Goal: Browse casually

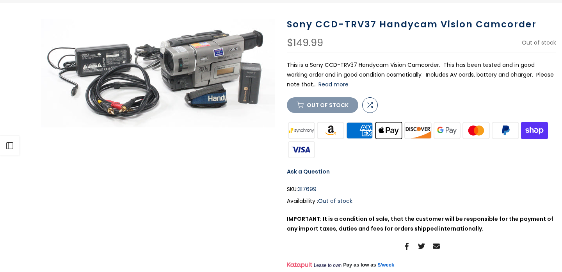
scroll to position [73, 0]
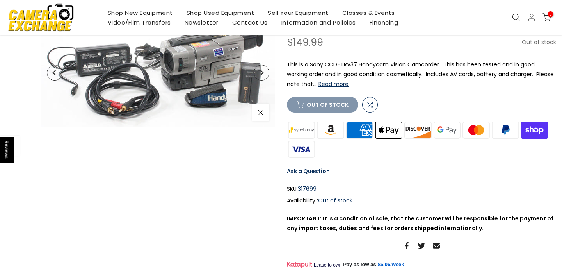
click at [174, 82] on img at bounding box center [158, 72] width 234 height 109
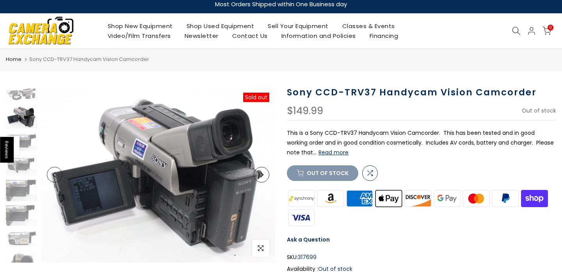
scroll to position [0, 0]
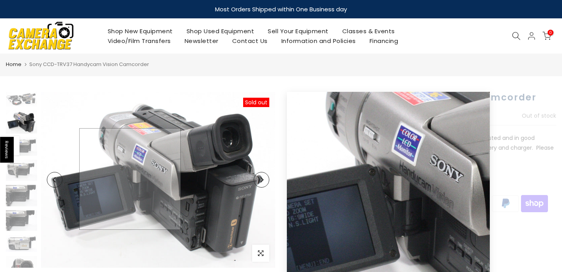
click at [139, 179] on img at bounding box center [158, 180] width 234 height 176
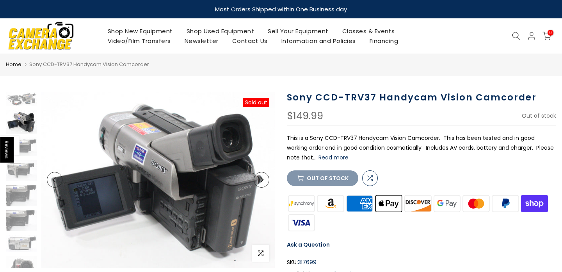
click at [266, 177] on button "Next" at bounding box center [262, 180] width 16 height 16
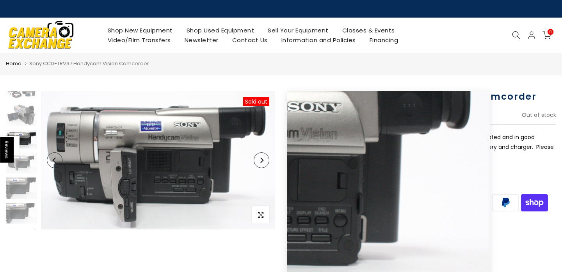
click at [263, 159] on icon "Next" at bounding box center [261, 159] width 3 height 5
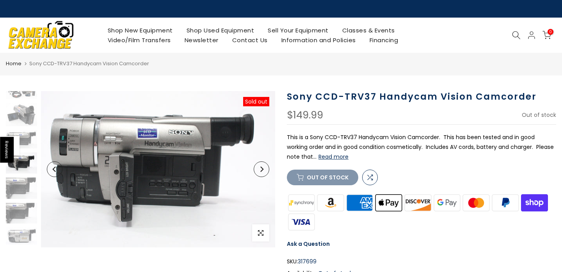
scroll to position [29, 0]
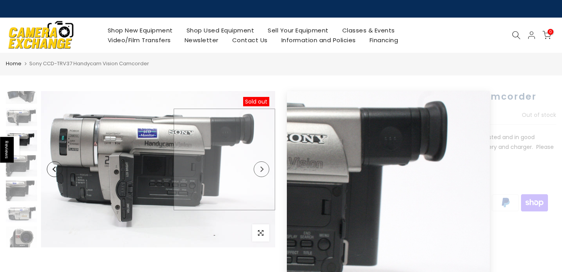
click at [263, 159] on img at bounding box center [158, 169] width 234 height 156
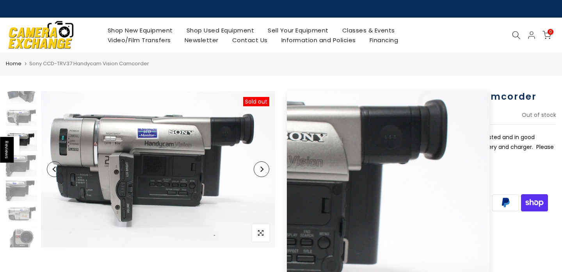
click at [264, 170] on icon "Next" at bounding box center [261, 168] width 5 height 5
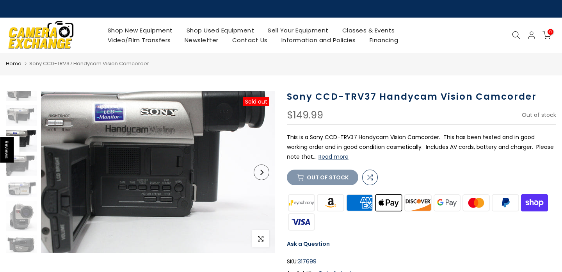
click at [264, 171] on icon "Next" at bounding box center [261, 171] width 5 height 5
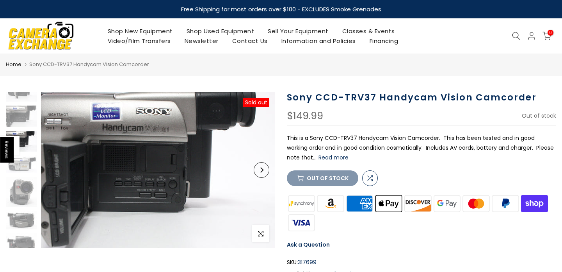
click at [264, 171] on icon "Next" at bounding box center [261, 169] width 5 height 5
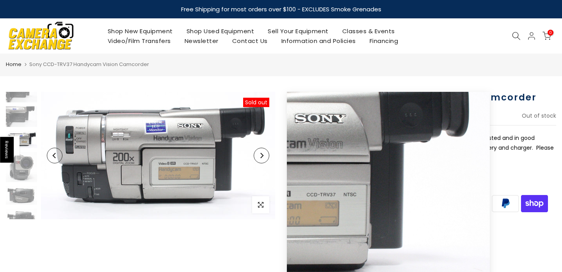
click at [263, 161] on button "Next" at bounding box center [262, 156] width 16 height 16
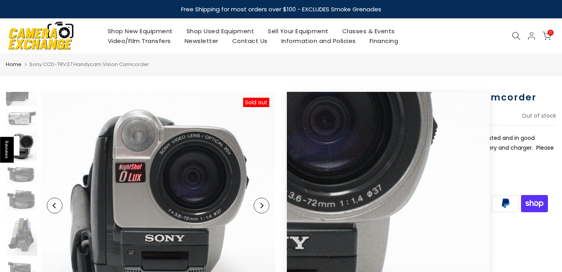
click at [263, 206] on icon "Next" at bounding box center [261, 205] width 5 height 5
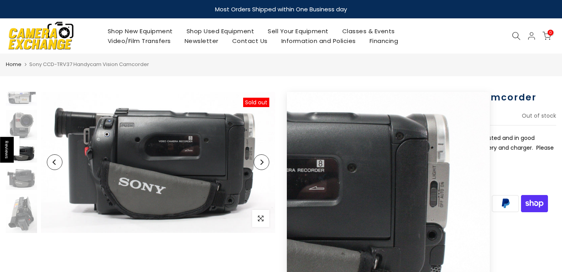
click at [261, 164] on icon "Next" at bounding box center [261, 161] width 3 height 5
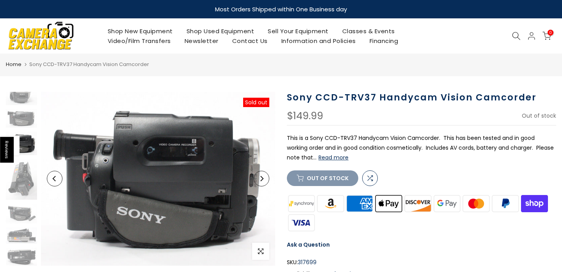
click at [265, 182] on button "Next" at bounding box center [262, 179] width 16 height 16
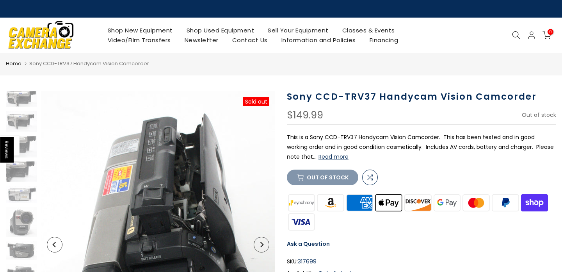
click at [262, 242] on icon "Next" at bounding box center [261, 244] width 3 height 5
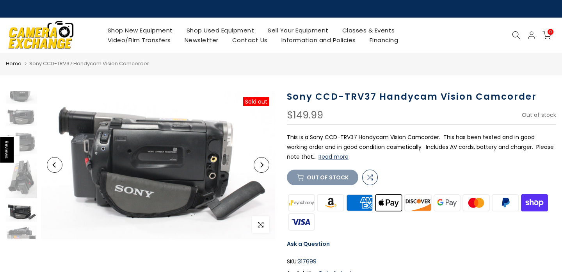
scroll to position [207, 0]
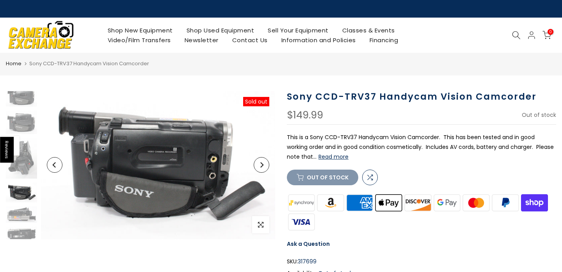
click at [262, 170] on button "Next" at bounding box center [262, 165] width 16 height 16
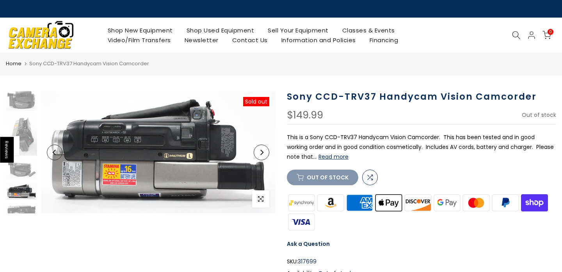
click at [263, 155] on button "Next" at bounding box center [262, 152] width 16 height 16
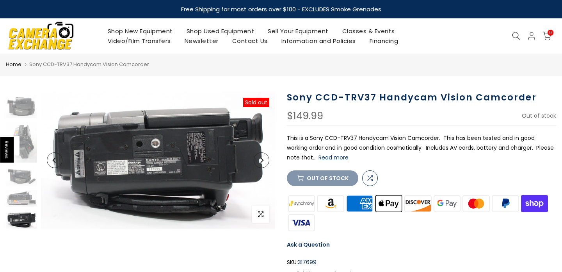
click at [263, 155] on button "Next" at bounding box center [262, 160] width 16 height 16
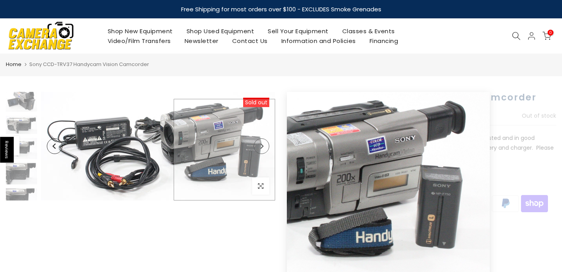
scroll to position [0, 0]
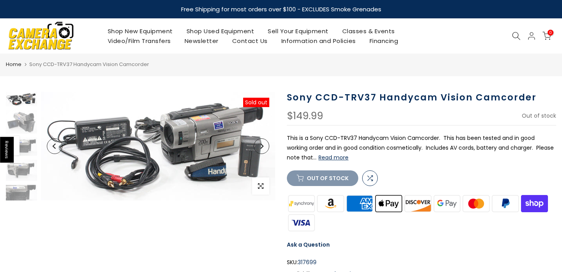
click at [265, 144] on button "Next" at bounding box center [262, 146] width 16 height 16
